Goal: Information Seeking & Learning: Learn about a topic

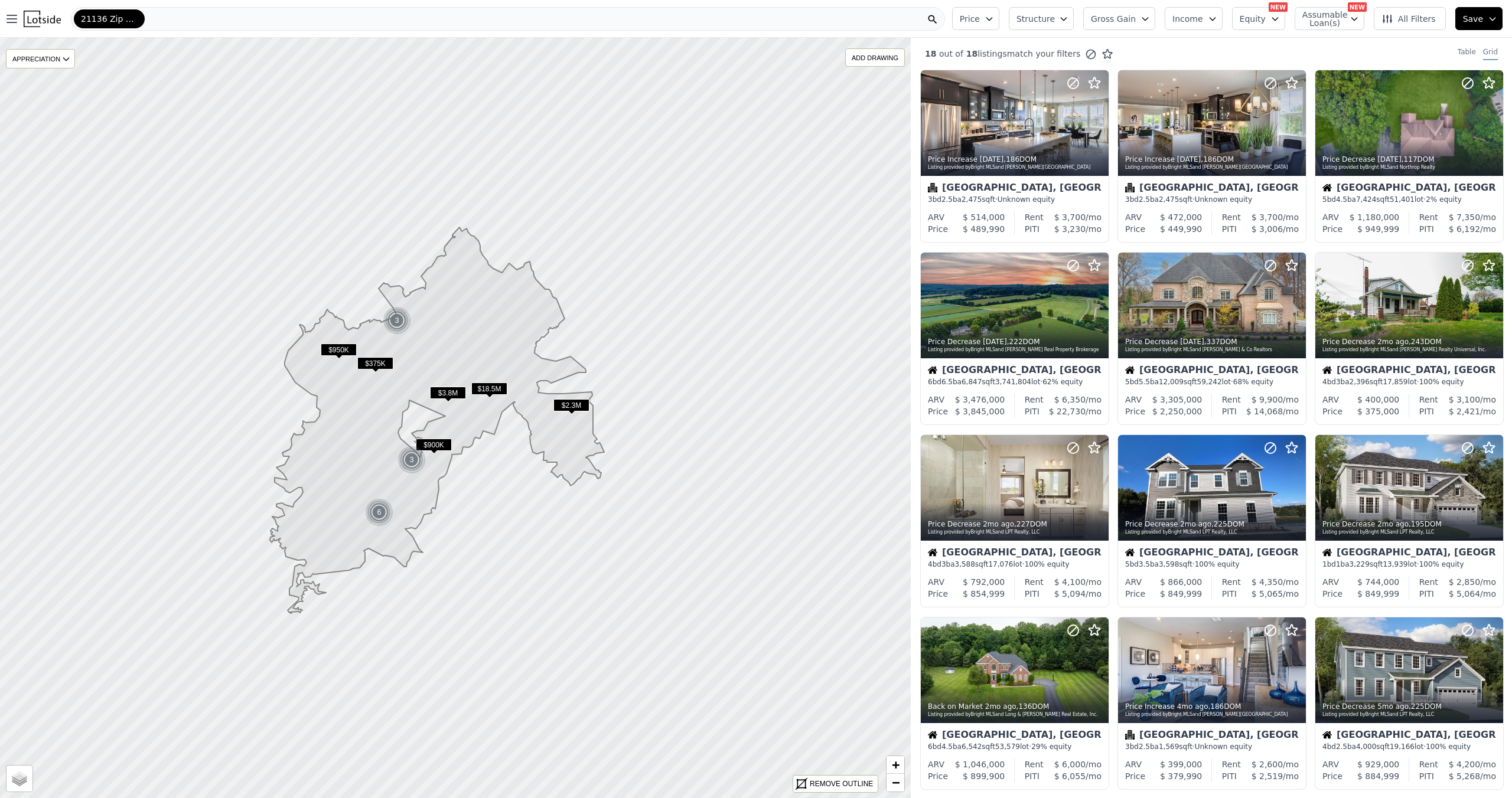
click at [994, 22] on icon "button" at bounding box center [989, 19] width 9 height 9
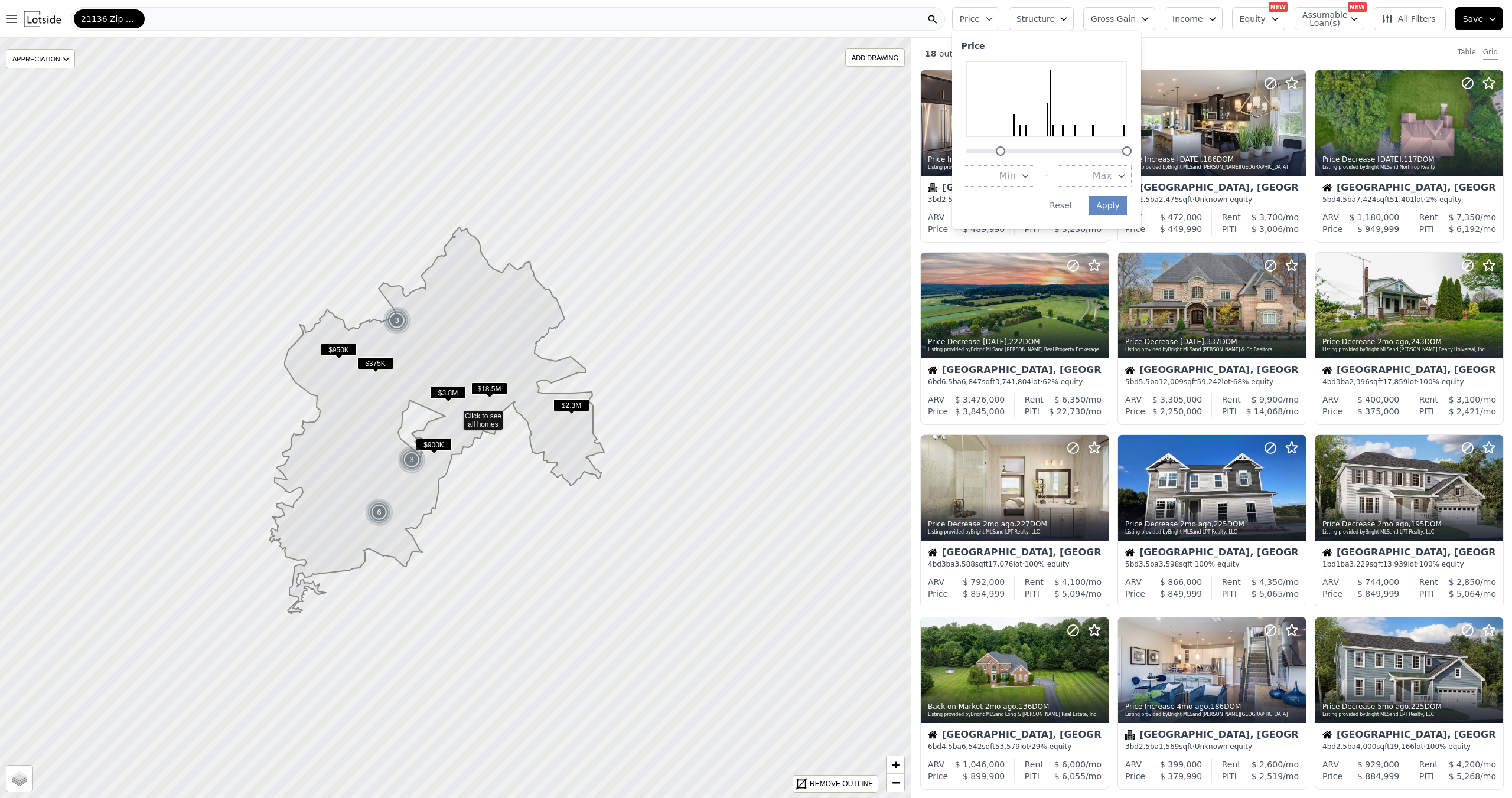
drag, startPoint x: 974, startPoint y: 153, endPoint x: 1009, endPoint y: 149, distance: 35.2
click at [1005, 149] on div at bounding box center [1000, 151] width 9 height 9
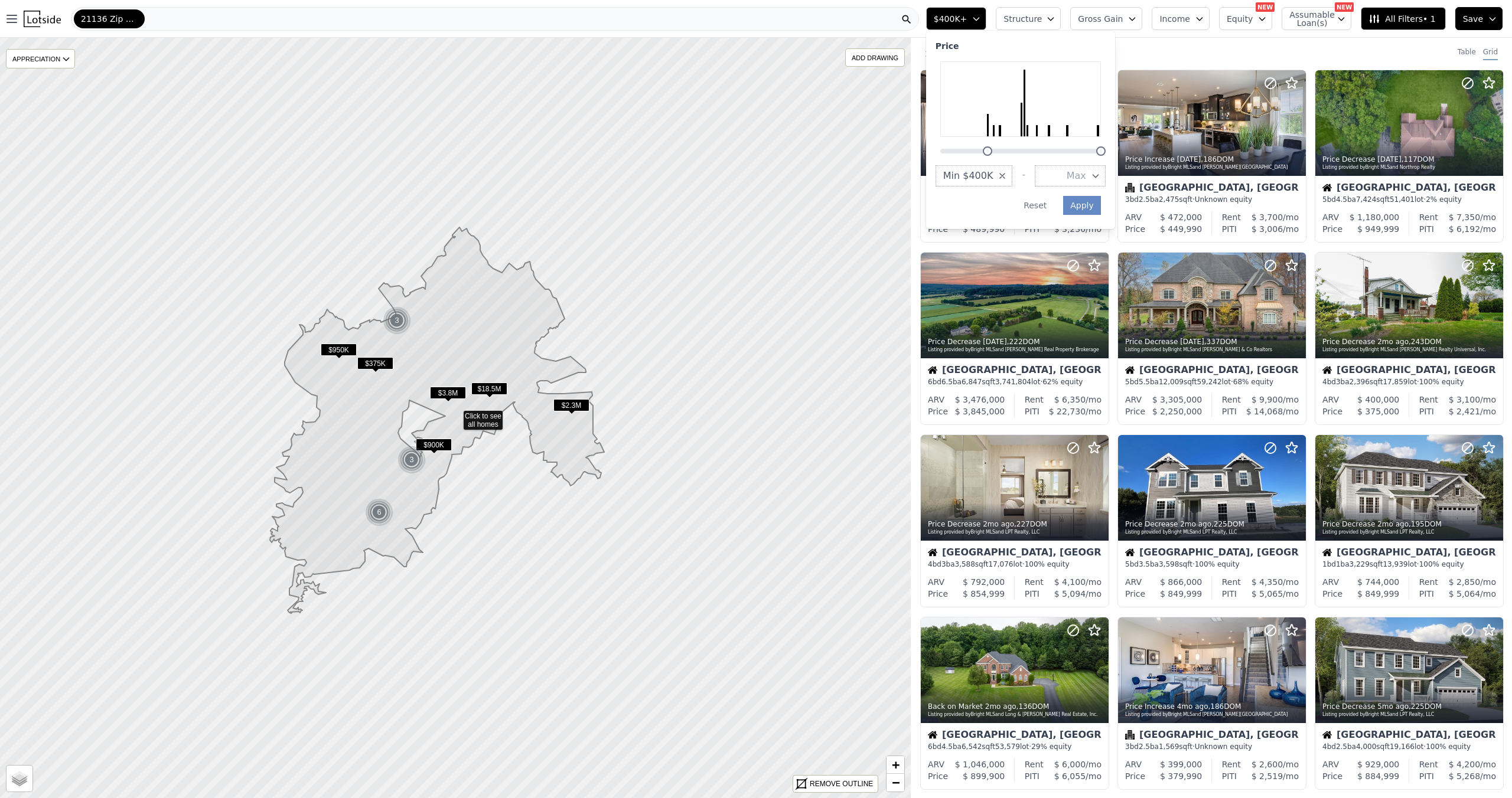
drag, startPoint x: 988, startPoint y: 150, endPoint x: 999, endPoint y: 149, distance: 11.0
click at [992, 149] on div at bounding box center [988, 151] width 9 height 9
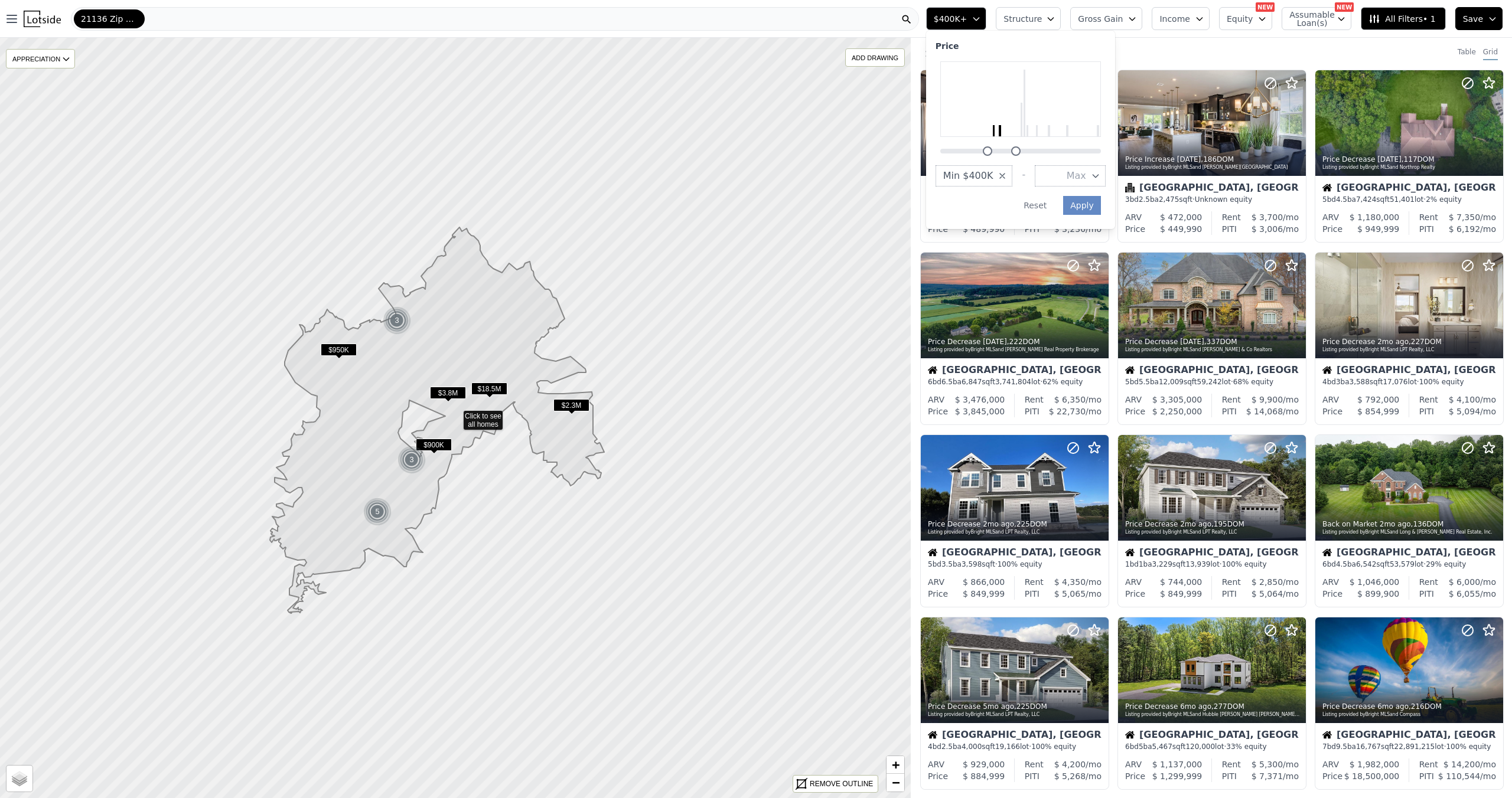
drag, startPoint x: 1115, startPoint y: 149, endPoint x: 1029, endPoint y: 153, distance: 86.1
click at [1020, 153] on div at bounding box center [1016, 151] width 9 height 9
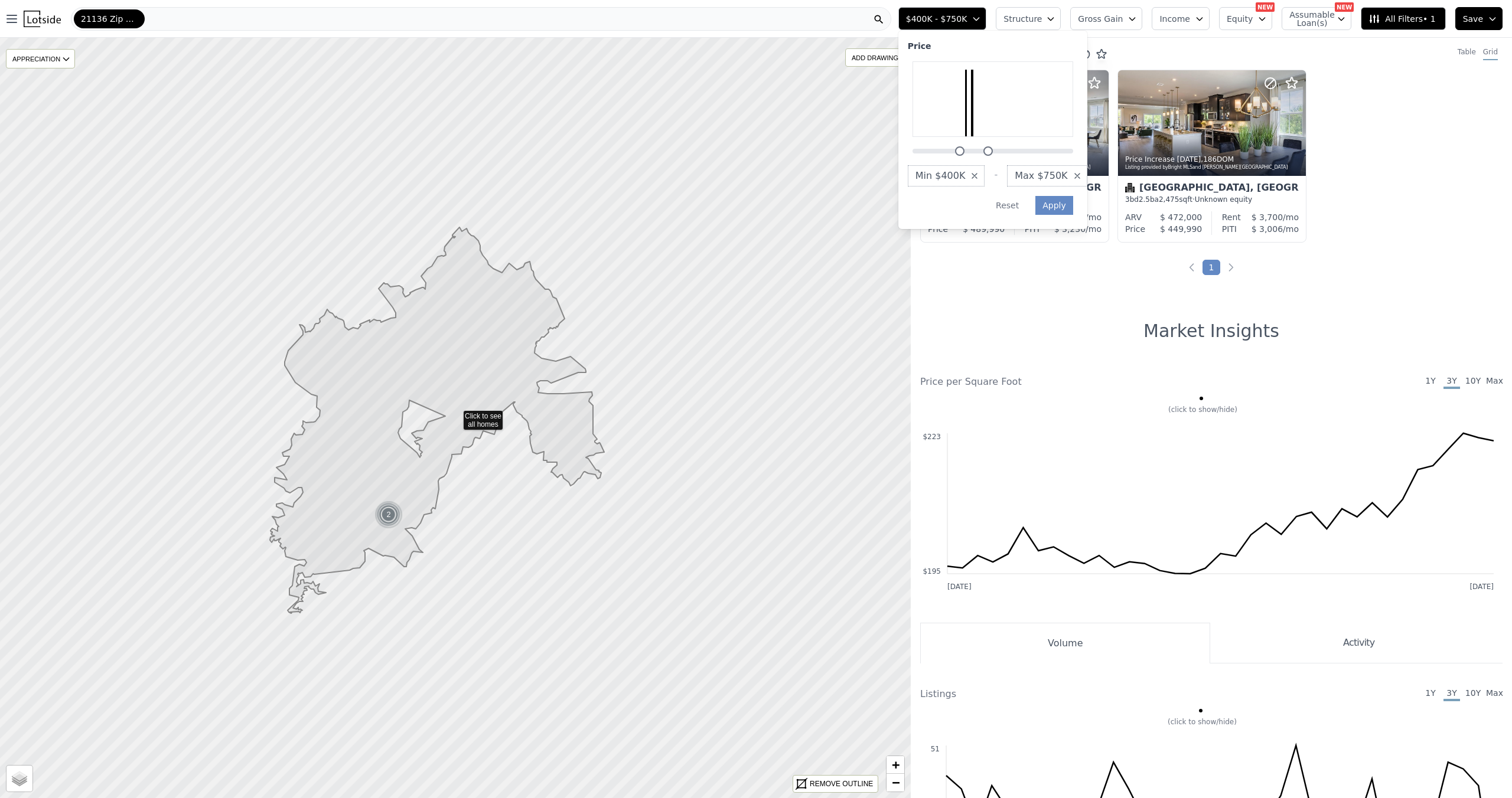
click at [1052, 16] on button "Structure" at bounding box center [1027, 19] width 65 height 23
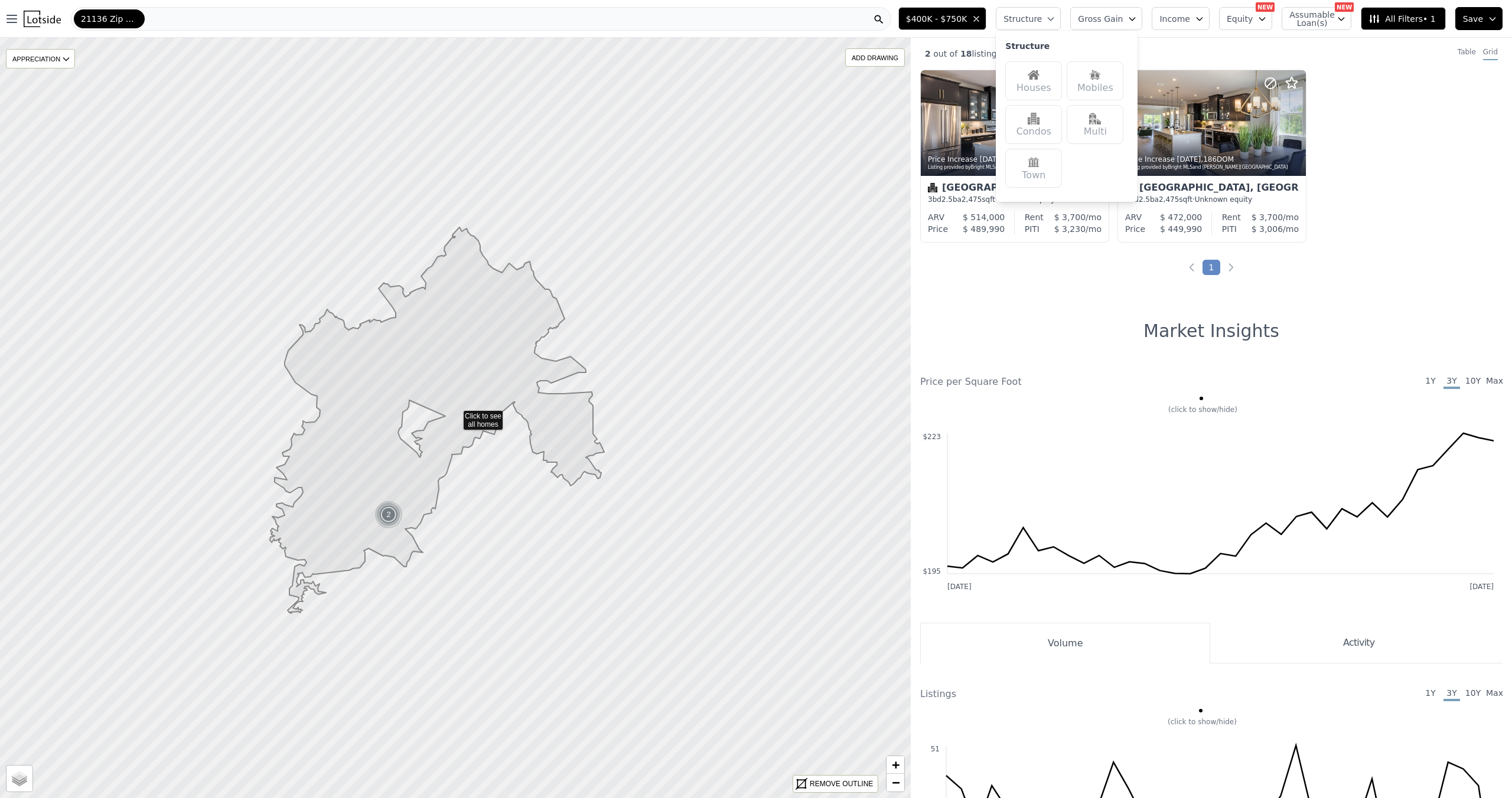
click at [1040, 84] on div "Houses" at bounding box center [1033, 81] width 57 height 39
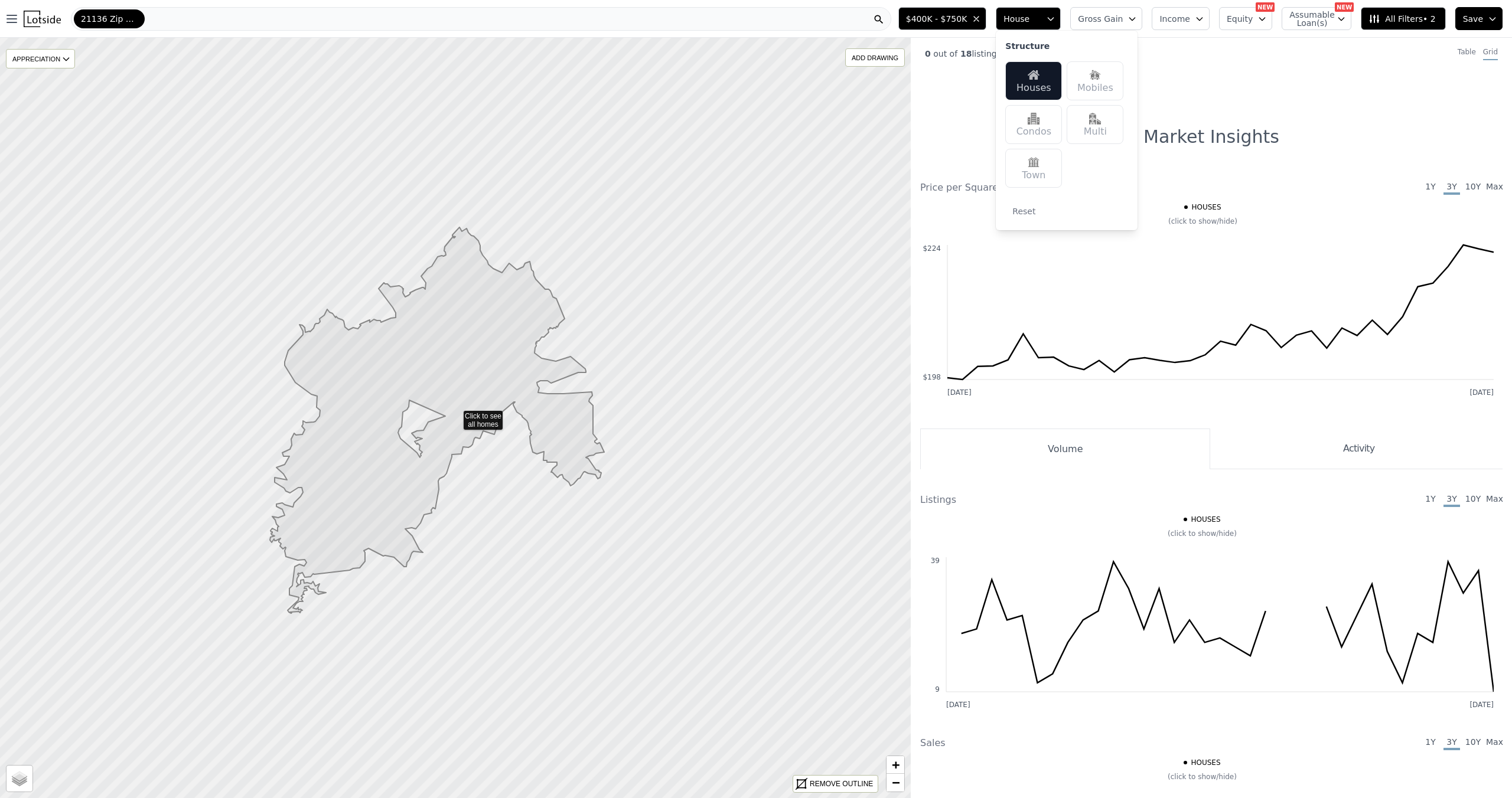
click at [1114, 21] on span "Gross Gain" at bounding box center [1101, 19] width 45 height 12
click at [1183, 16] on span "Income" at bounding box center [1174, 19] width 30 height 12
click at [1257, 14] on button "Equity" at bounding box center [1246, 19] width 53 height 23
click at [9, 21] on icon "button" at bounding box center [12, 19] width 14 height 14
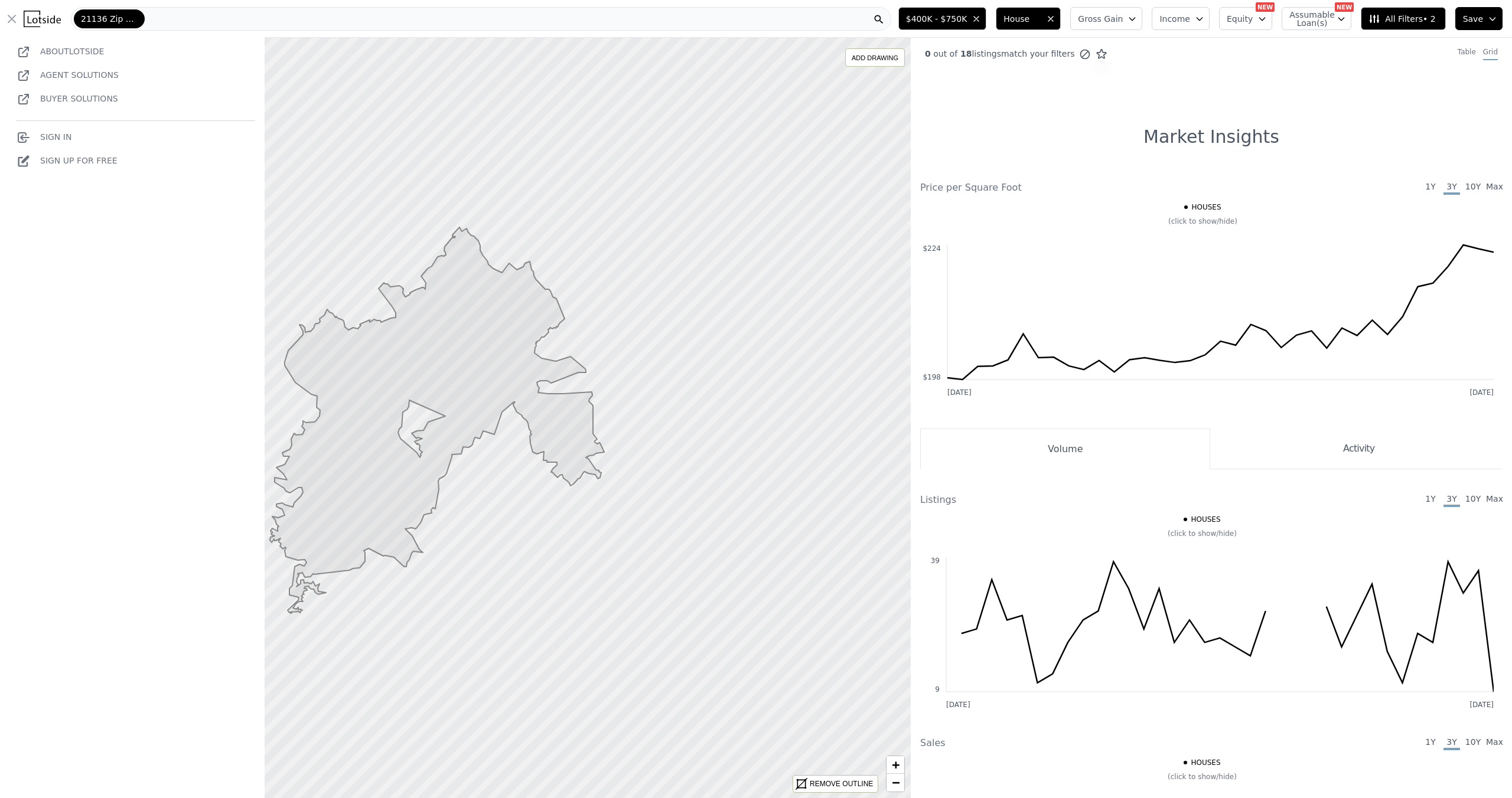
click at [85, 102] on link "Buyer Solutions" at bounding box center [67, 99] width 101 height 9
